Goal: Navigation & Orientation: Find specific page/section

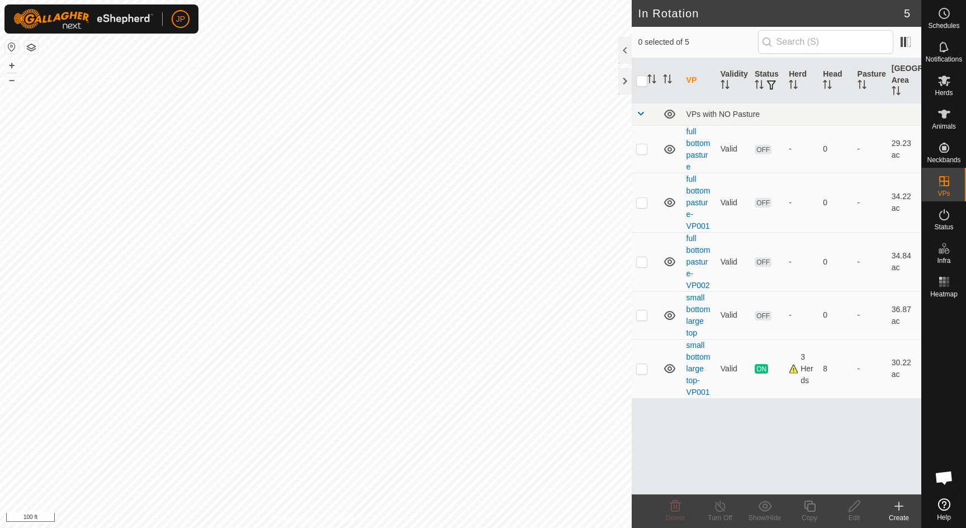
scroll to position [603, 0]
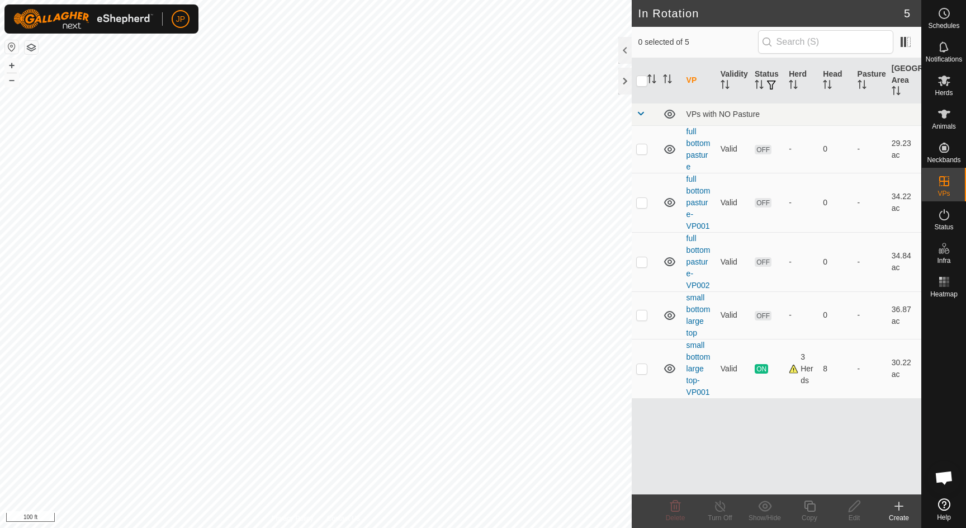
scroll to position [603, 0]
